Goal: Information Seeking & Learning: Learn about a topic

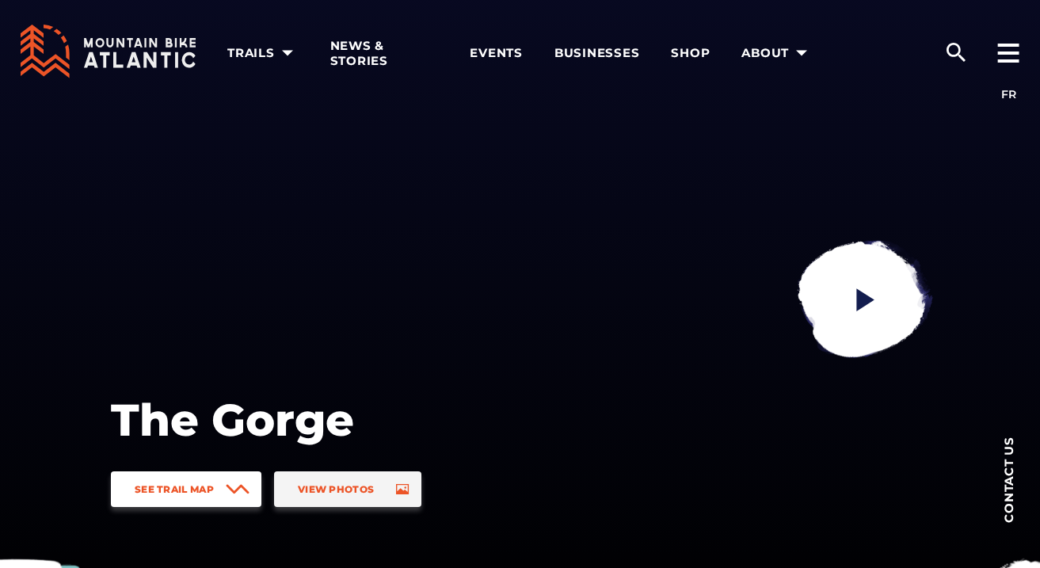
click at [219, 490] on link "See Trail Map" at bounding box center [186, 489] width 151 height 36
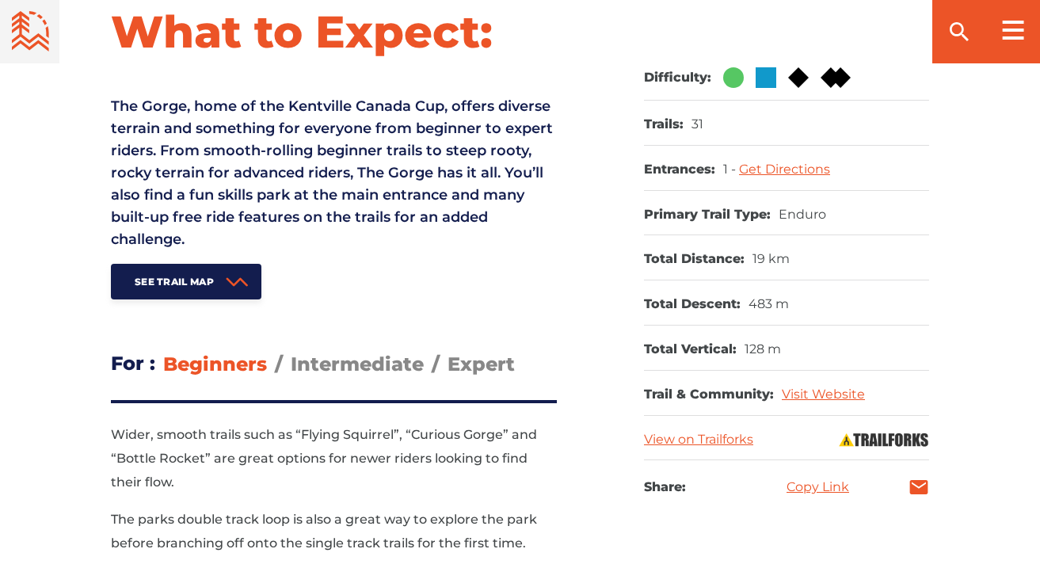
scroll to position [660, 0]
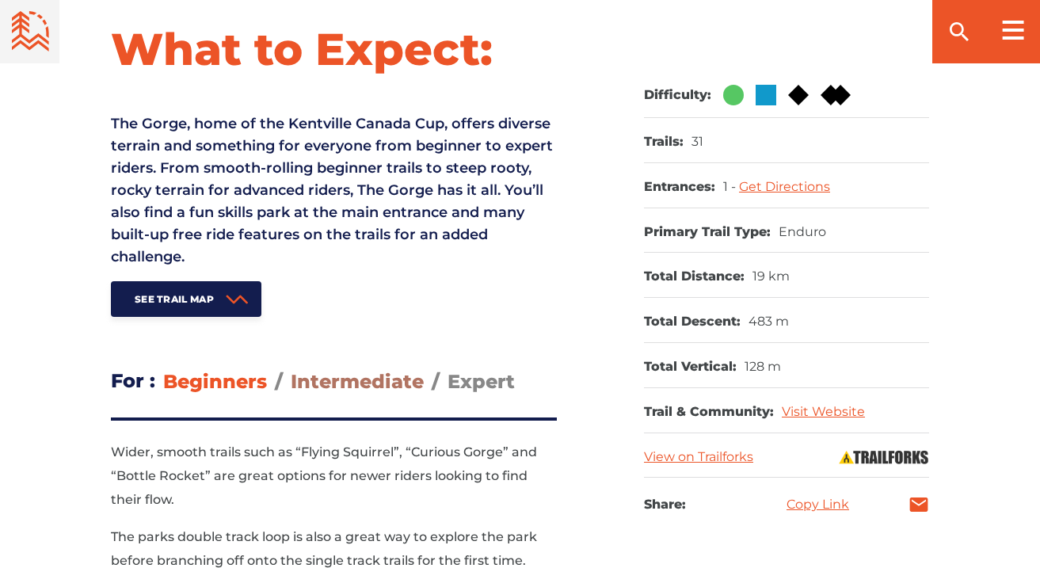
drag, startPoint x: 329, startPoint y: 380, endPoint x: 402, endPoint y: 381, distance: 72.9
click at [329, 380] on span "Intermediate" at bounding box center [357, 381] width 133 height 23
click at [291, 369] on input "Intermediate" at bounding box center [291, 369] width 0 height 0
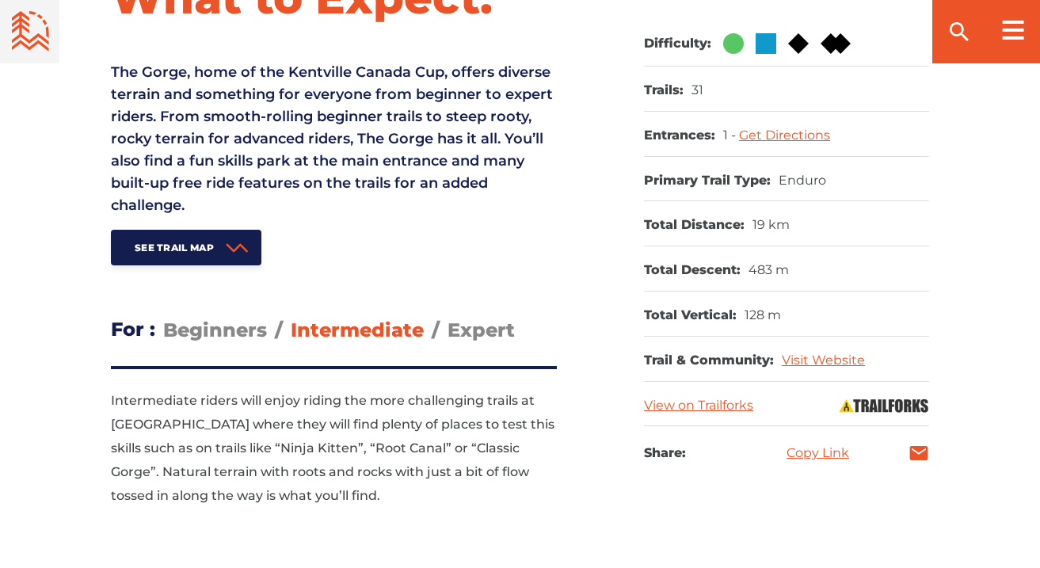
scroll to position [739, 0]
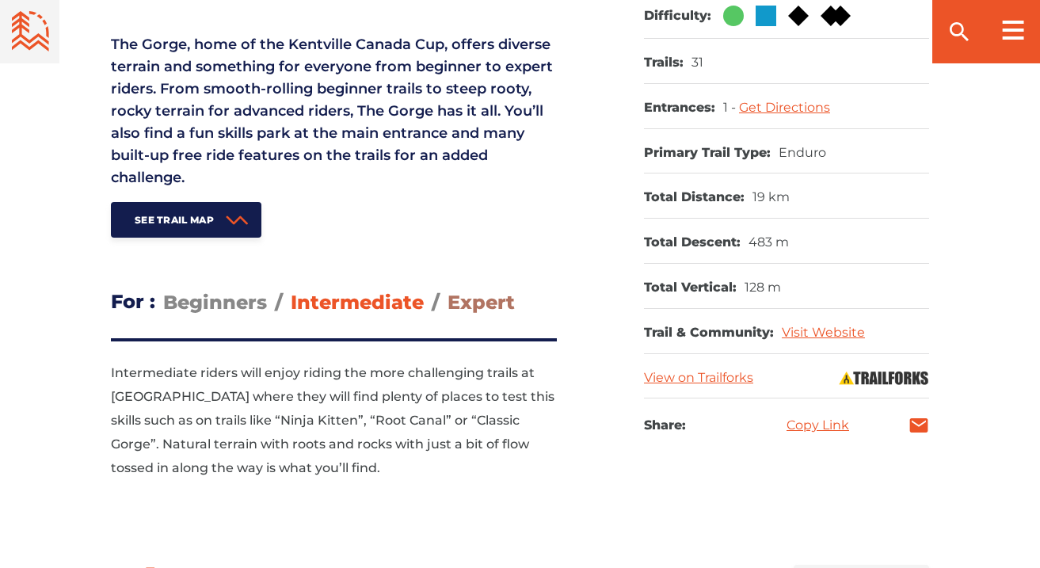
click at [469, 312] on span "Expert" at bounding box center [481, 302] width 67 height 23
click at [448, 290] on input "Expert" at bounding box center [448, 290] width 0 height 0
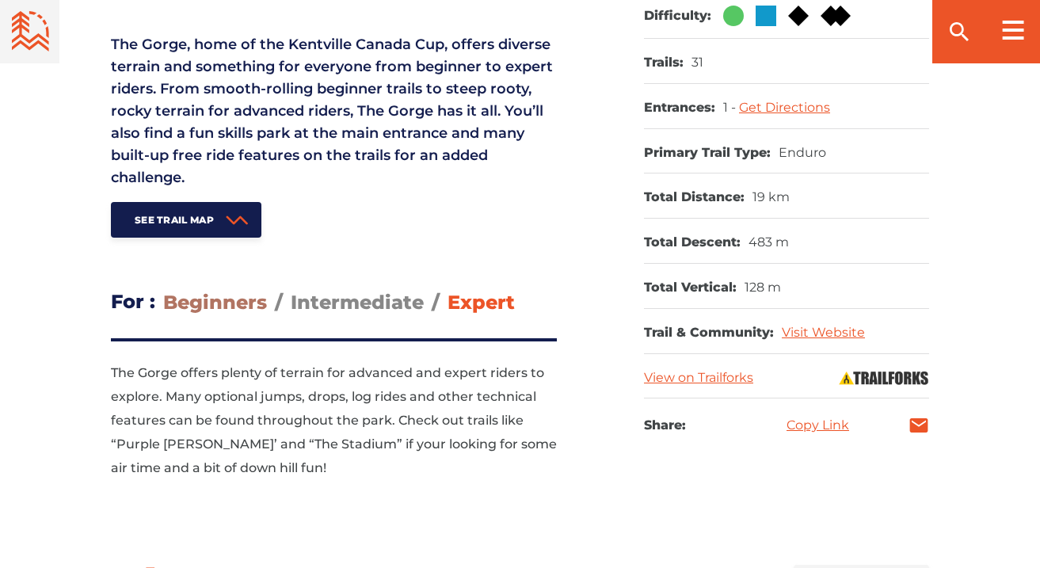
click at [234, 310] on span "Beginners" at bounding box center [215, 302] width 104 height 23
click at [163, 290] on input "Beginners" at bounding box center [163, 290] width 0 height 0
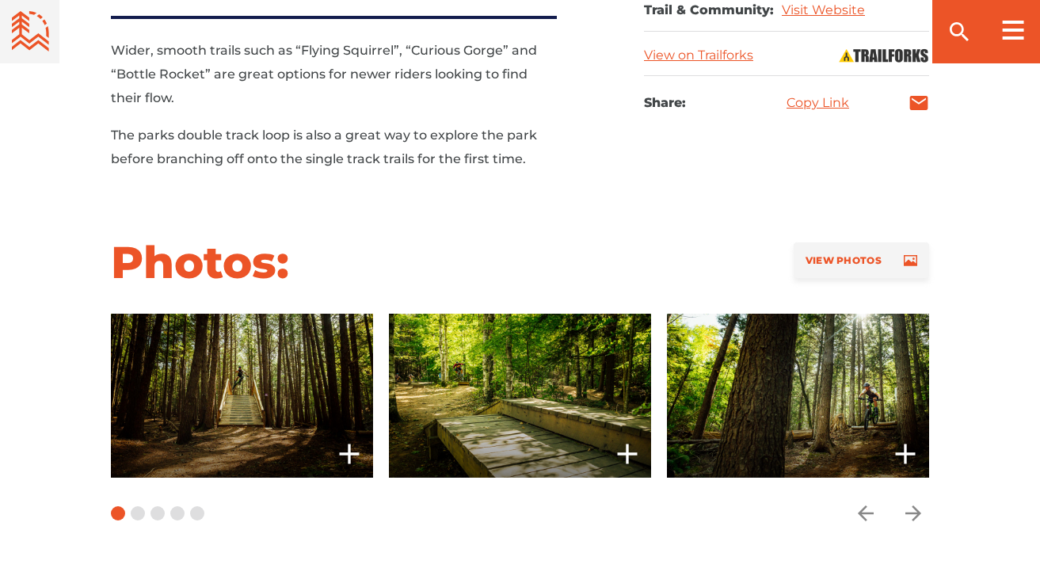
scroll to position [1056, 0]
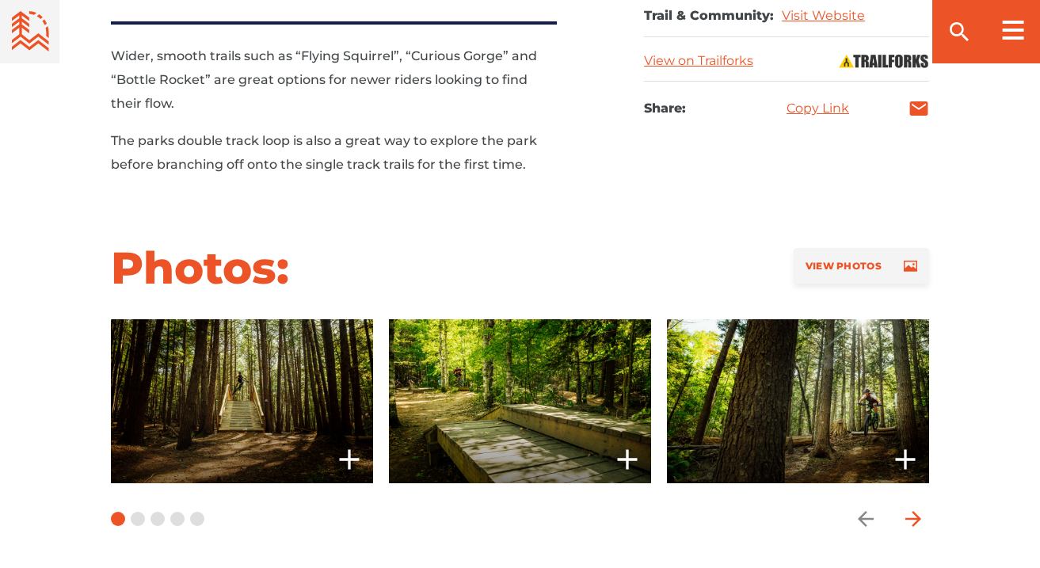
click at [907, 519] on icon "arrow forward" at bounding box center [914, 519] width 16 height 16
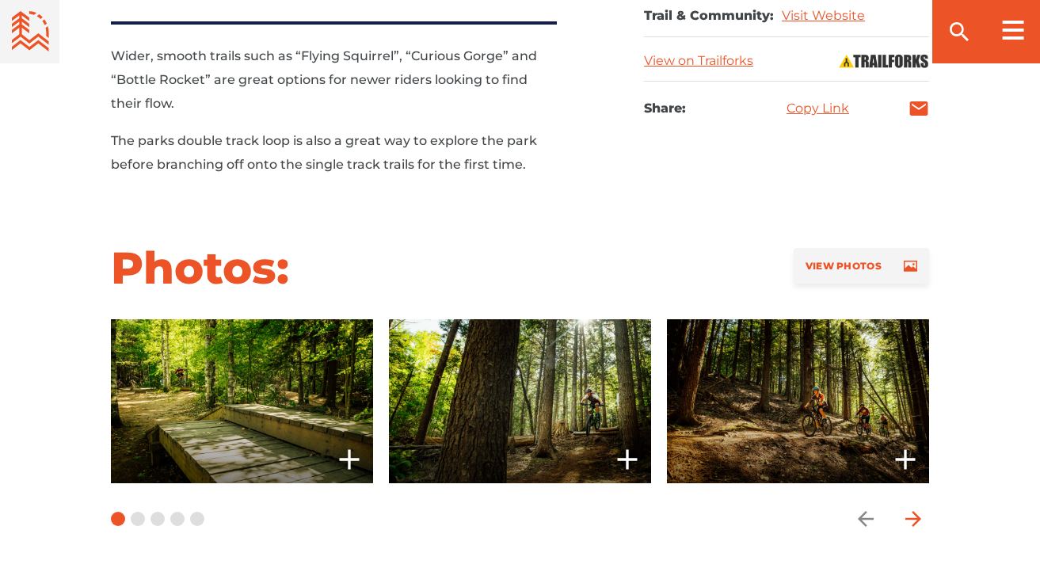
click at [907, 519] on icon "arrow forward" at bounding box center [914, 519] width 16 height 16
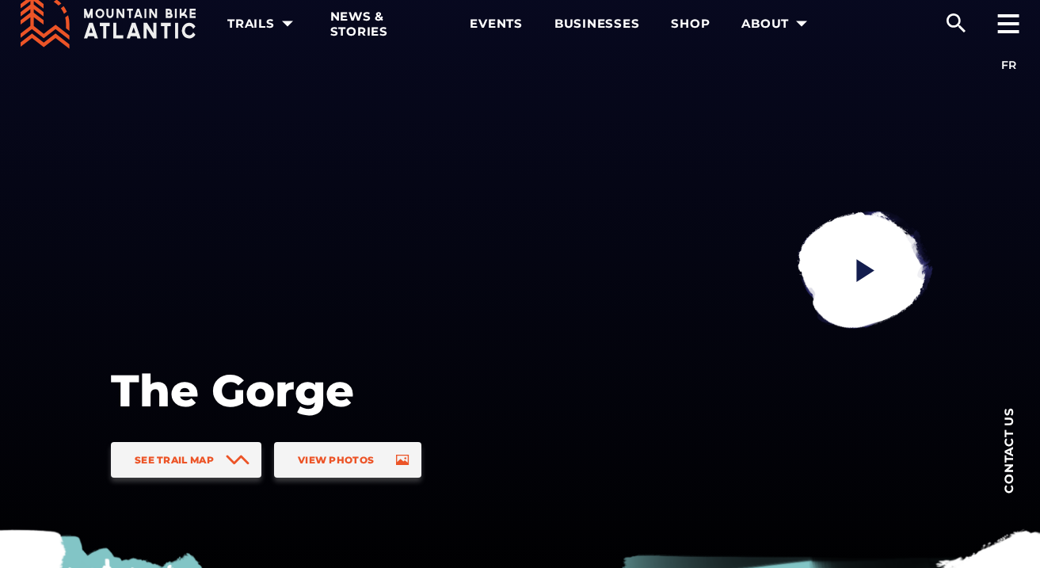
scroll to position [26, 0]
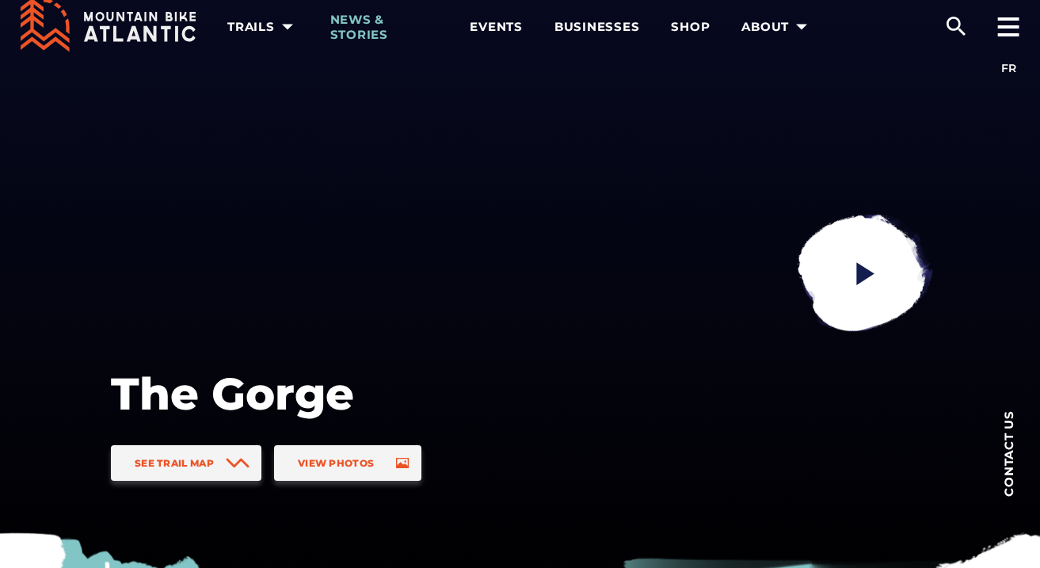
click at [349, 25] on span "News & Stories" at bounding box center [384, 27] width 109 height 31
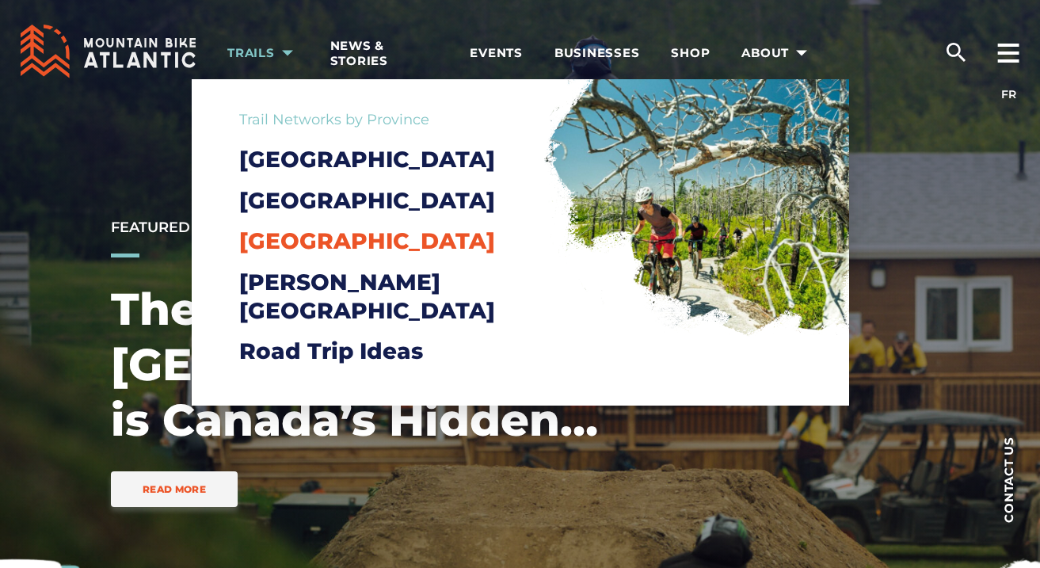
click at [291, 254] on span "[GEOGRAPHIC_DATA]" at bounding box center [367, 240] width 256 height 27
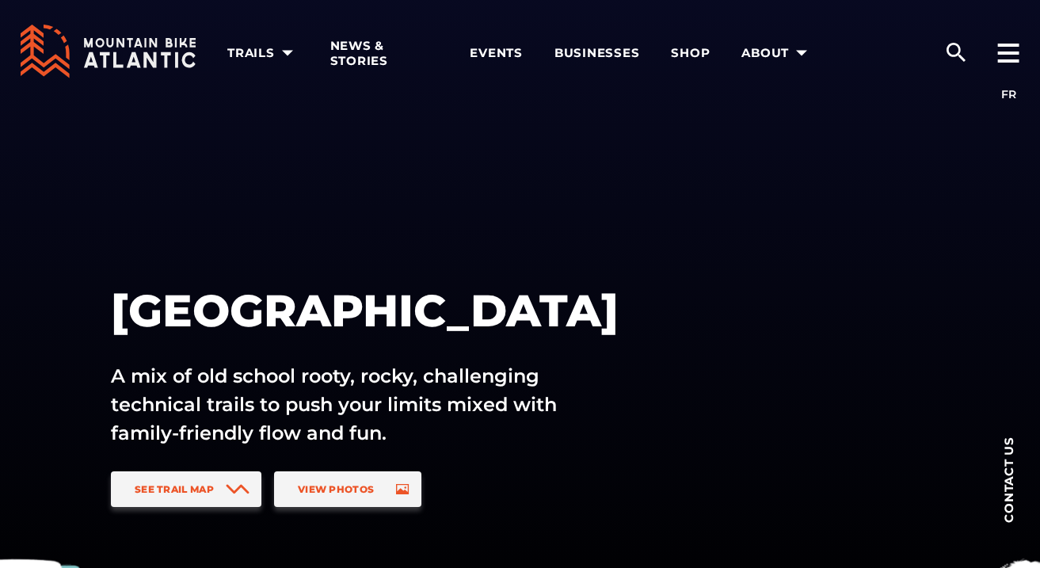
scroll to position [79, 0]
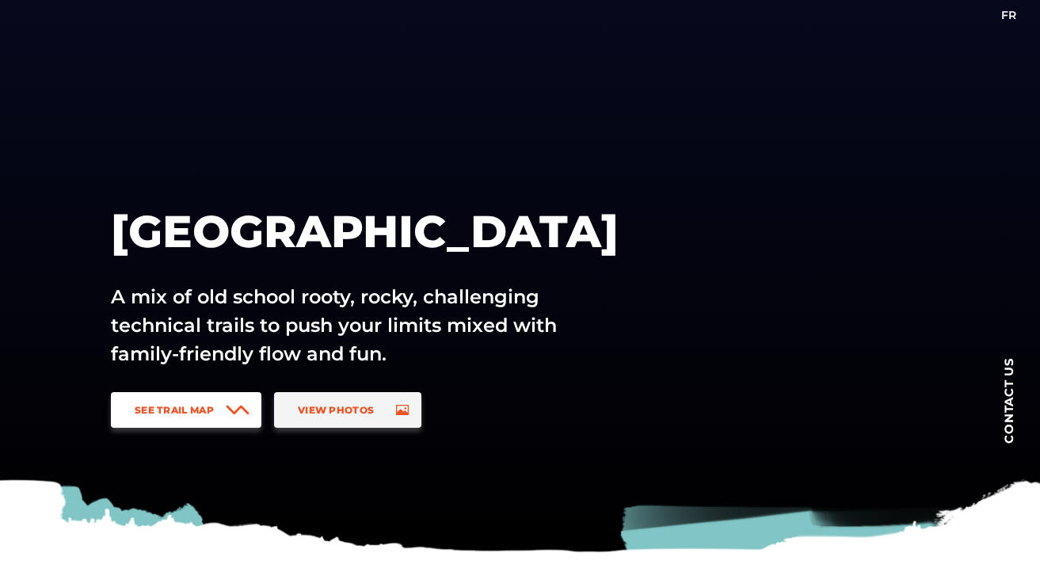
click at [210, 410] on span "See Trail Map" at bounding box center [174, 410] width 79 height 12
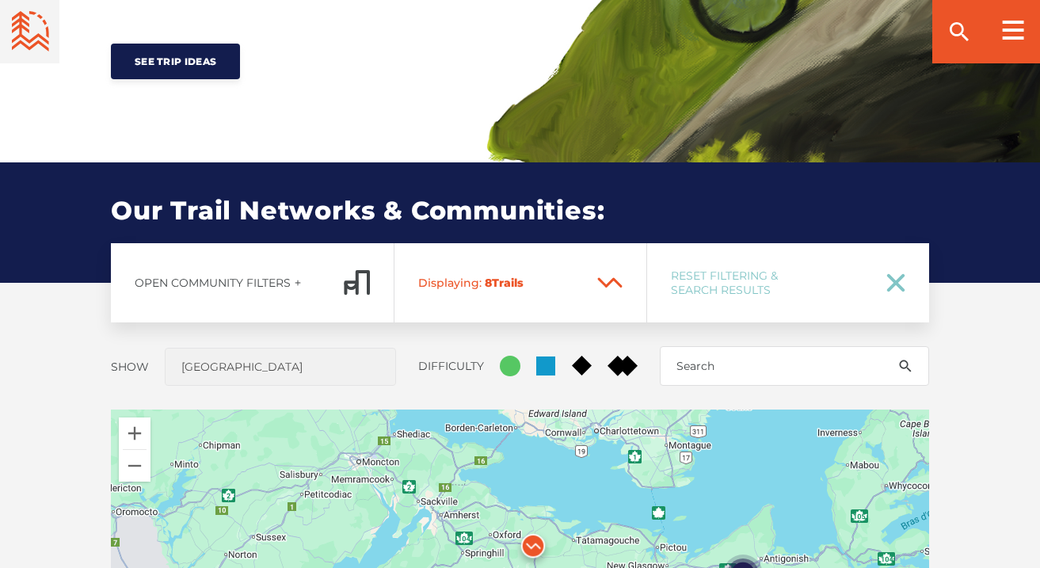
scroll to position [1172, 0]
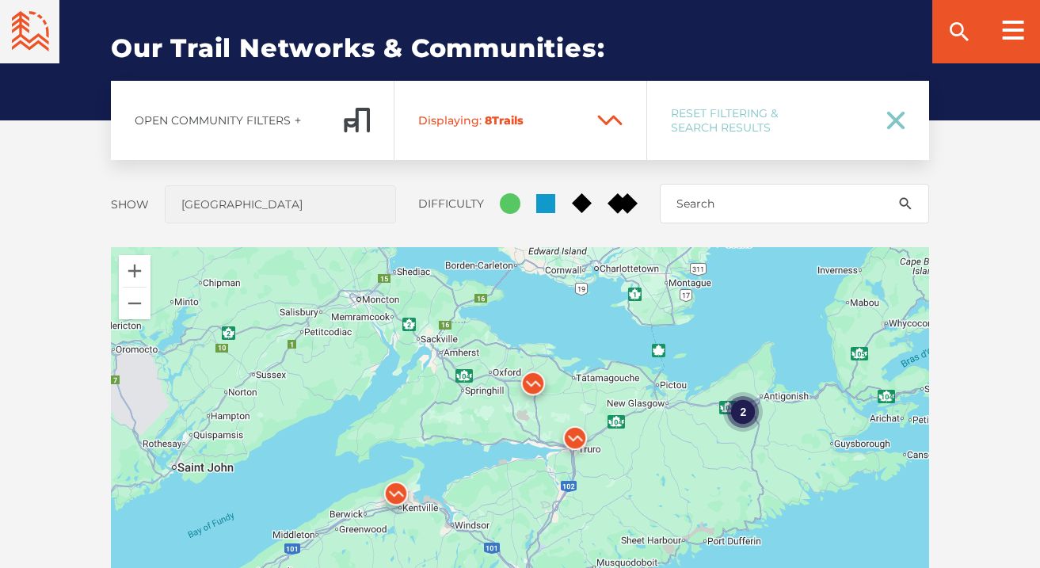
click at [611, 119] on icon at bounding box center [610, 119] width 22 height 7
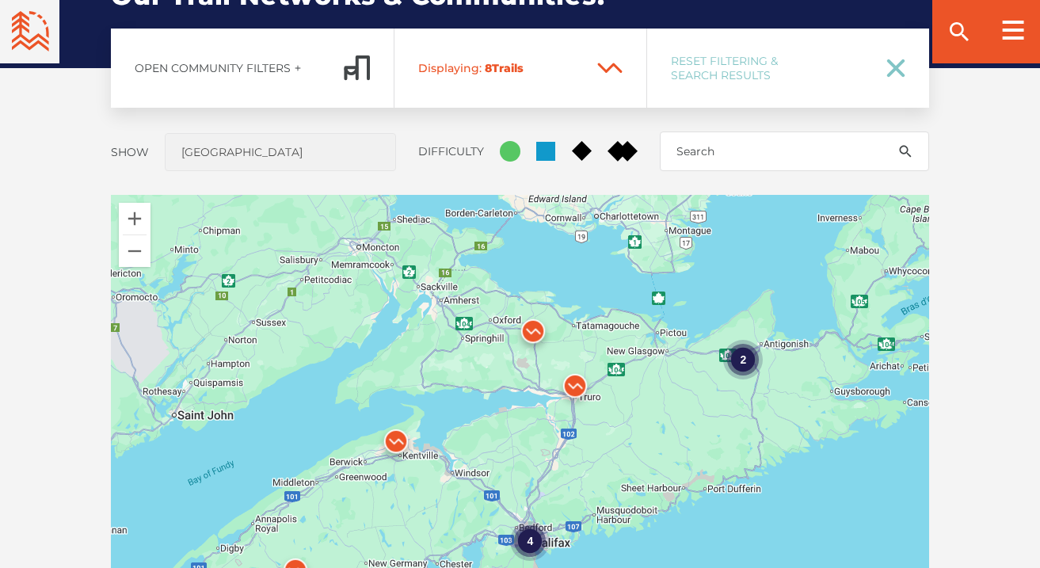
scroll to position [1252, 0]
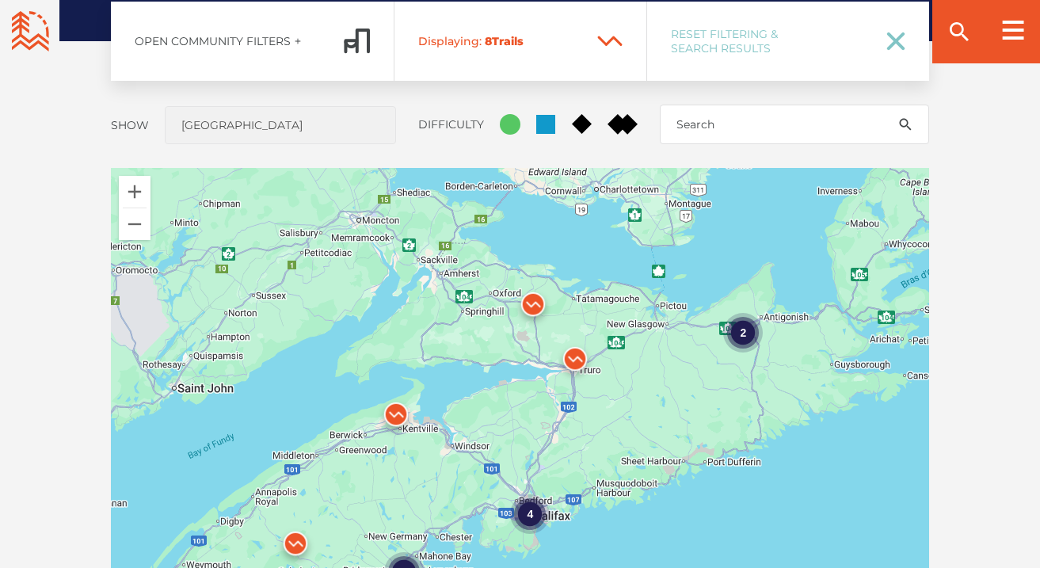
click at [395, 414] on img at bounding box center [396, 419] width 48 height 48
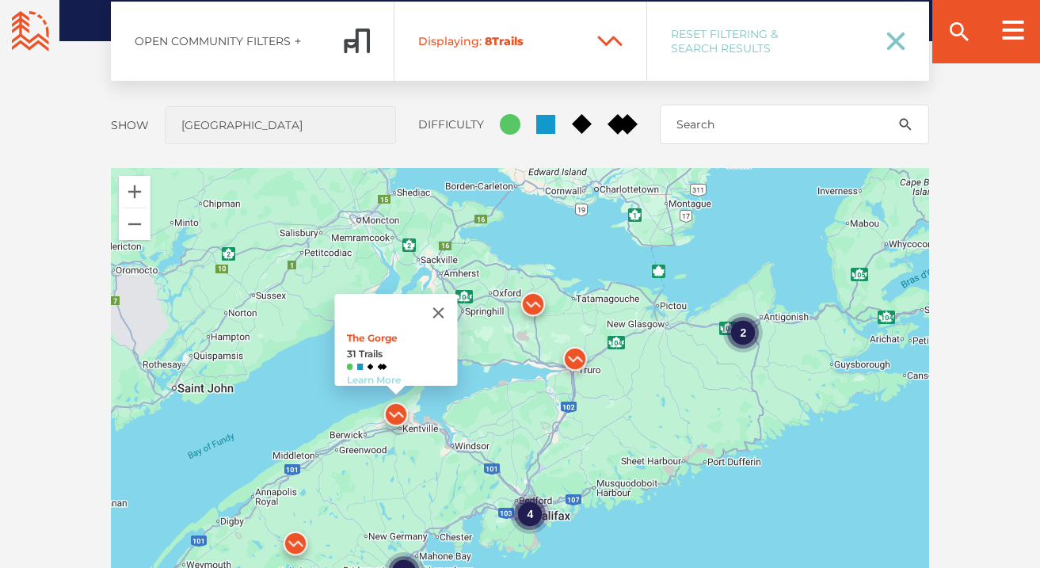
click at [373, 374] on link "Learn More" at bounding box center [373, 380] width 54 height 12
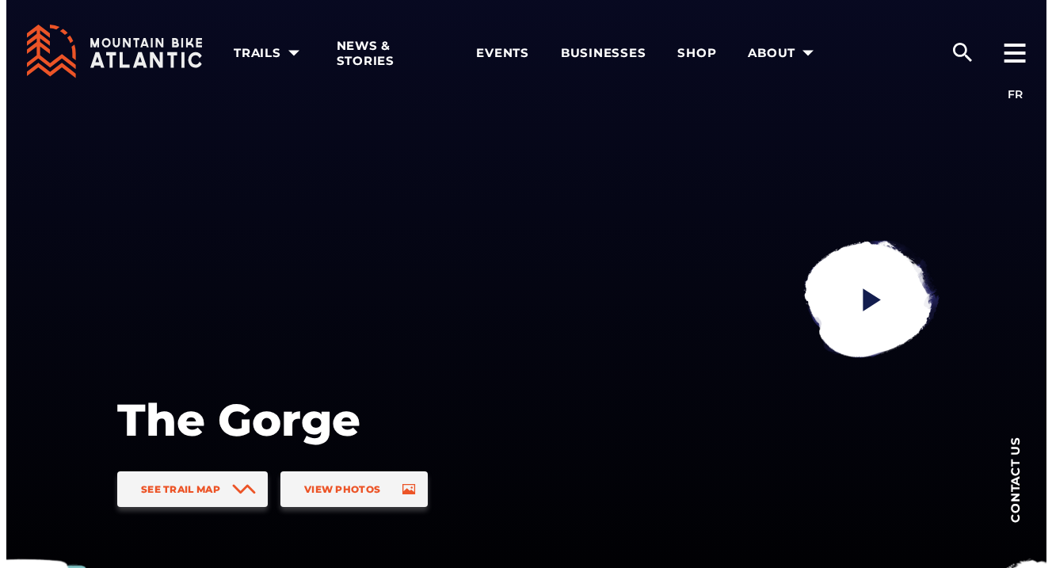
scroll to position [79, 0]
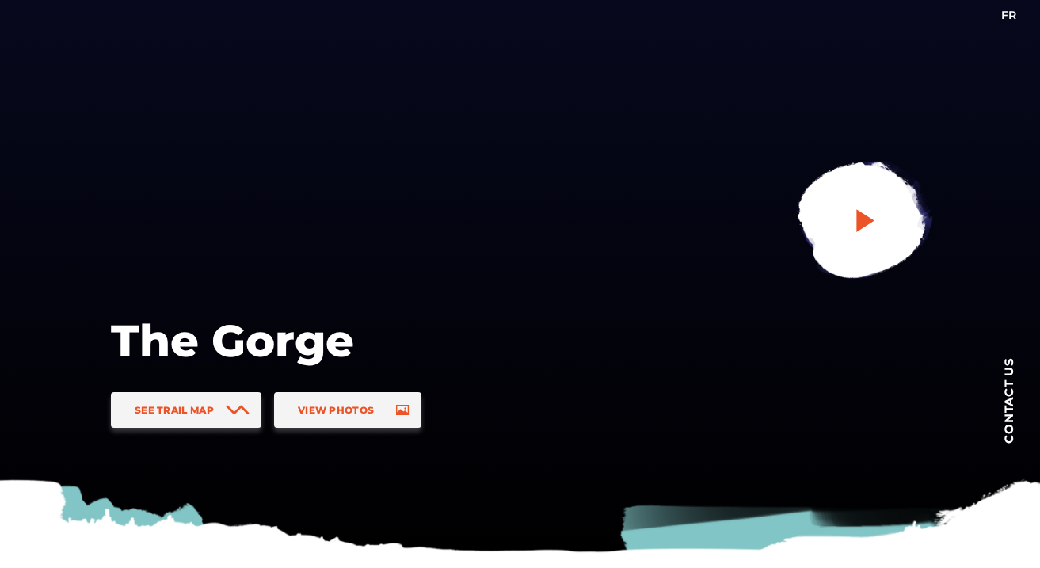
click at [859, 214] on icon "play" at bounding box center [865, 220] width 18 height 23
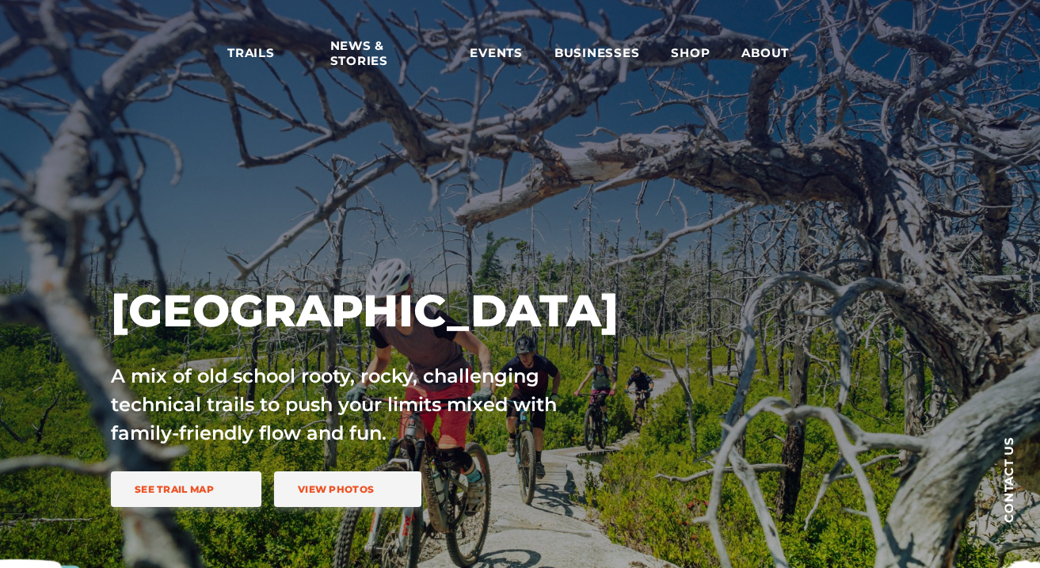
scroll to position [1252, 0]
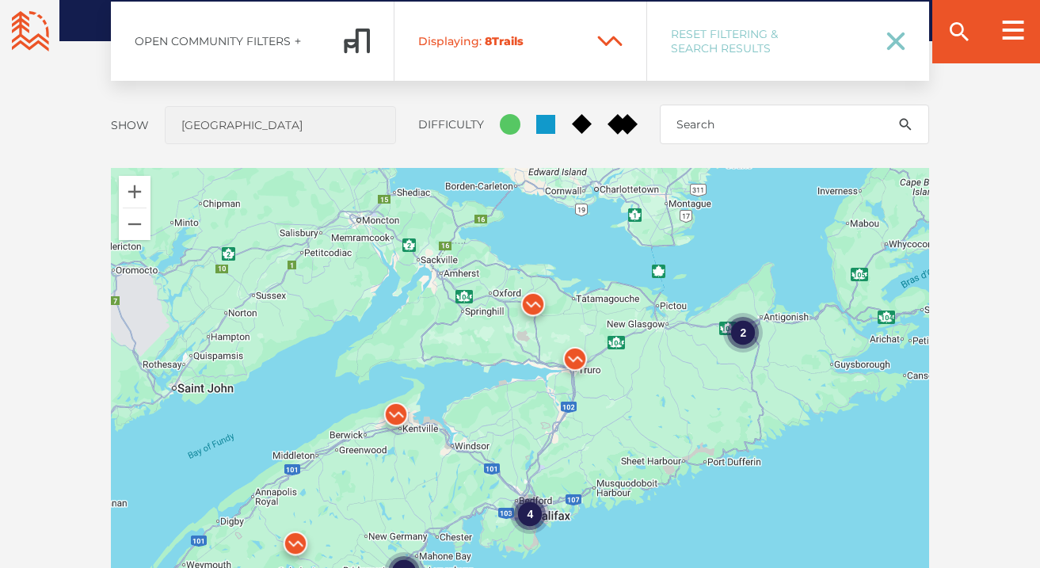
click at [402, 414] on img at bounding box center [396, 419] width 48 height 48
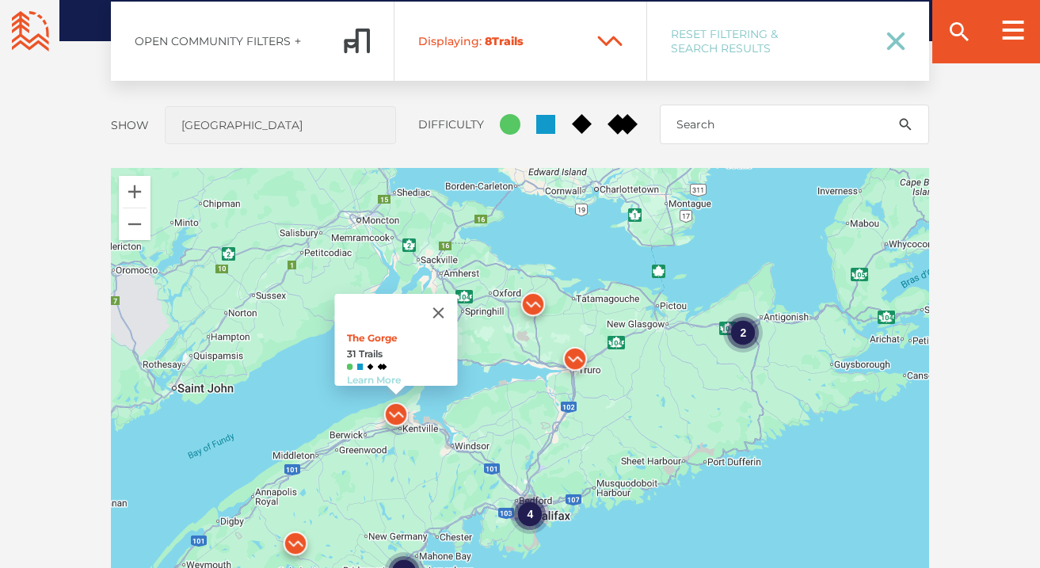
click at [382, 374] on link "Learn More" at bounding box center [373, 380] width 54 height 12
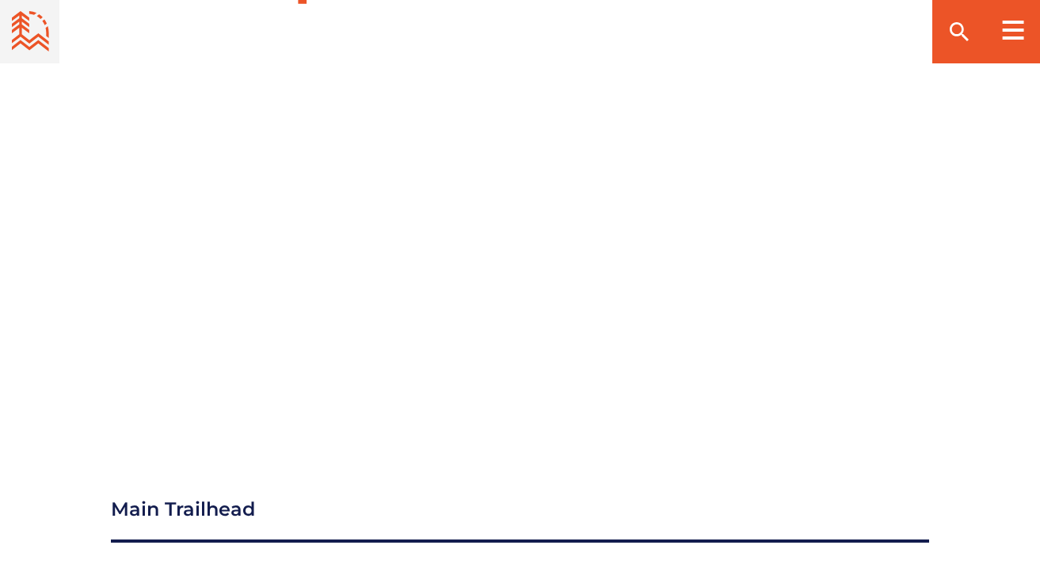
scroll to position [1822, 0]
